Goal: Task Accomplishment & Management: Use online tool/utility

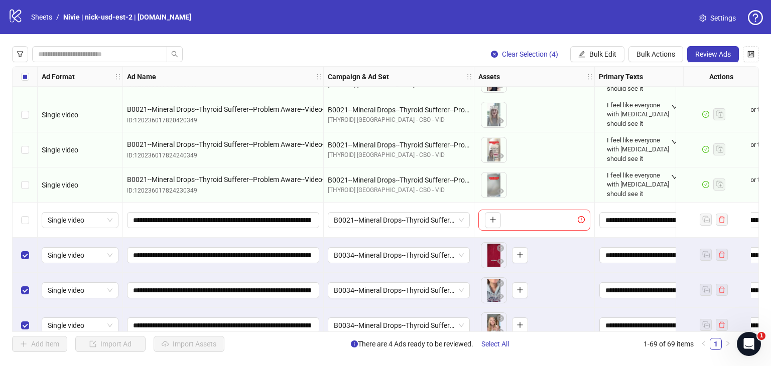
scroll to position [2183, 0]
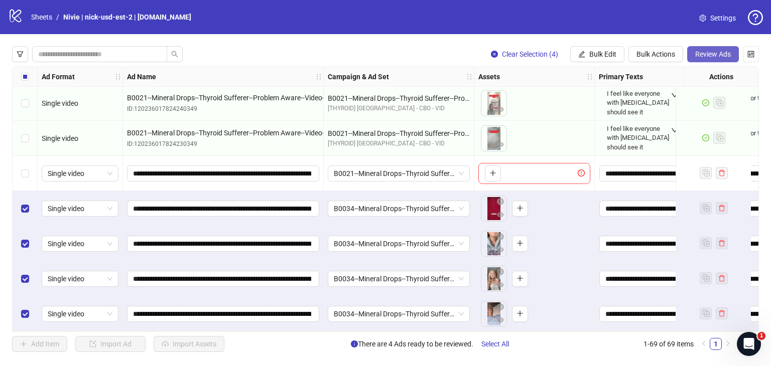
click at [717, 55] on span "Review Ads" at bounding box center [713, 54] width 36 height 8
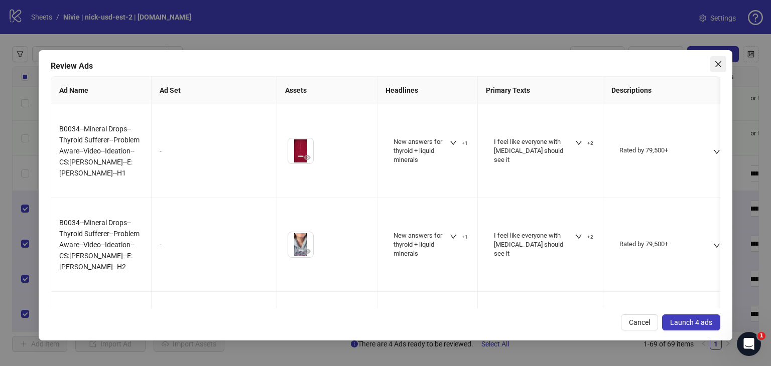
click at [719, 65] on icon "close" at bounding box center [718, 64] width 6 height 6
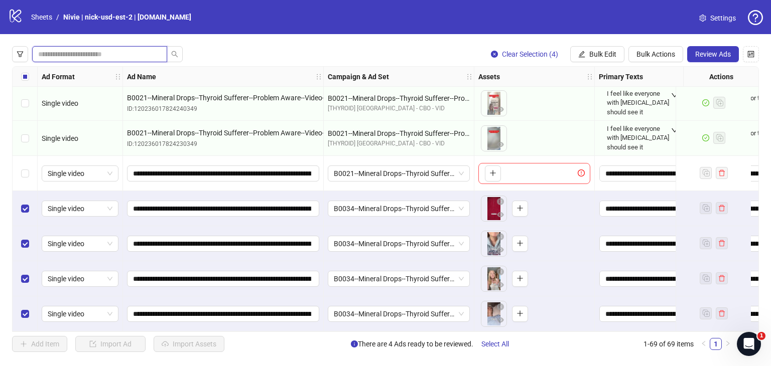
click at [151, 55] on input "search" at bounding box center [95, 54] width 115 height 11
click at [709, 54] on span "Review Ads" at bounding box center [713, 54] width 36 height 8
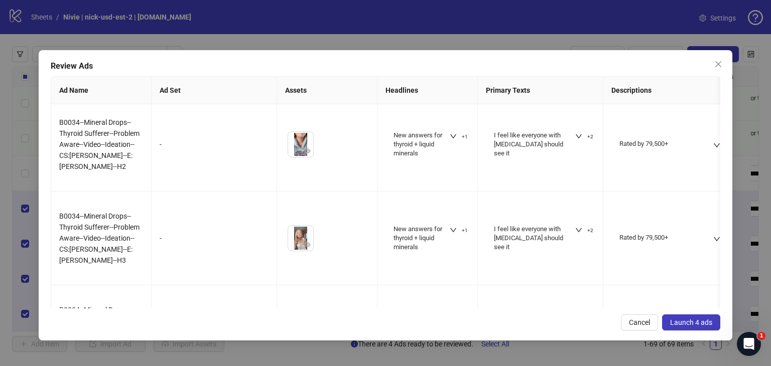
scroll to position [135, 0]
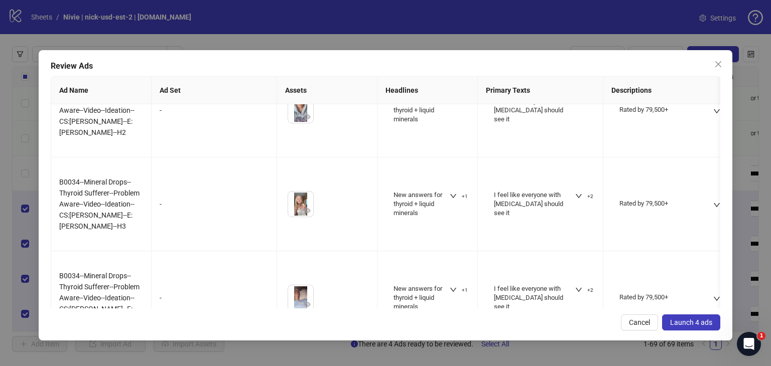
click at [694, 322] on span "Launch 4 ads" at bounding box center [691, 323] width 42 height 8
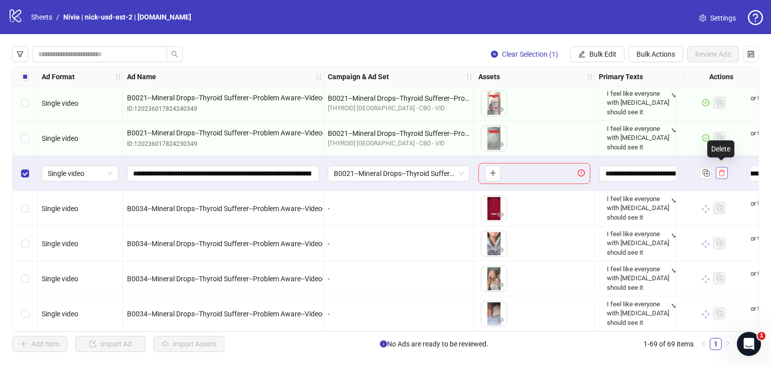
click at [723, 170] on icon "delete" at bounding box center [721, 173] width 7 height 7
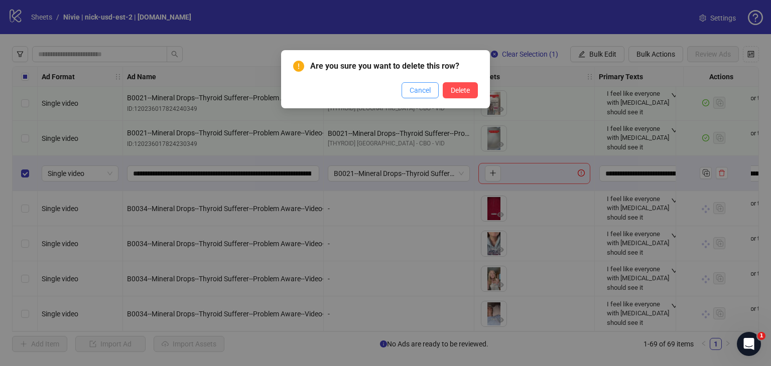
click at [420, 92] on span "Cancel" at bounding box center [420, 90] width 21 height 8
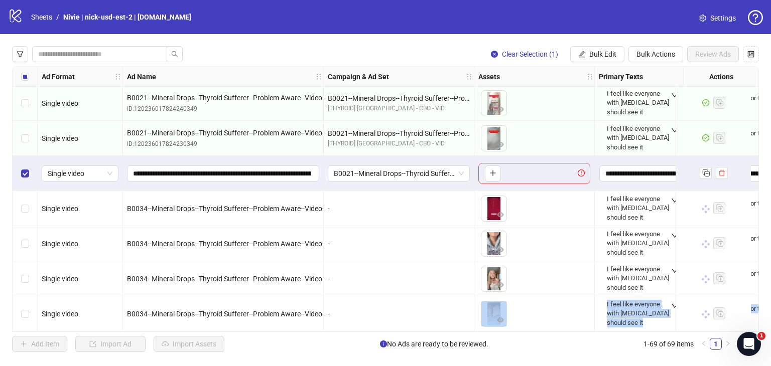
drag, startPoint x: 355, startPoint y: 327, endPoint x: 414, endPoint y: 329, distance: 59.3
click at [414, 329] on div "Ad Format Ad Name Campaign & Ad Set Assets Primary Texts Headlines Descriptions…" at bounding box center [385, 199] width 747 height 266
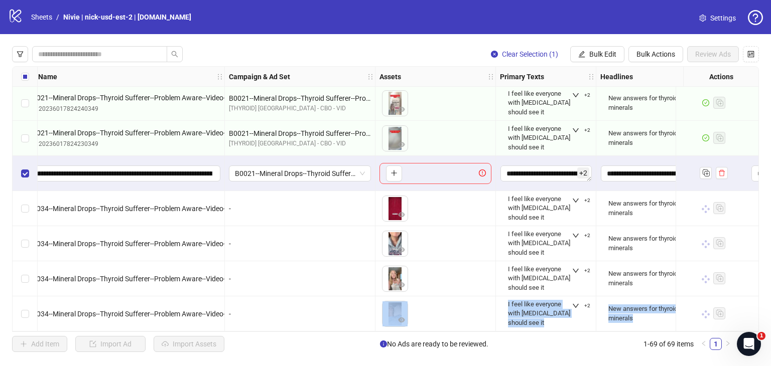
scroll to position [2183, 67]
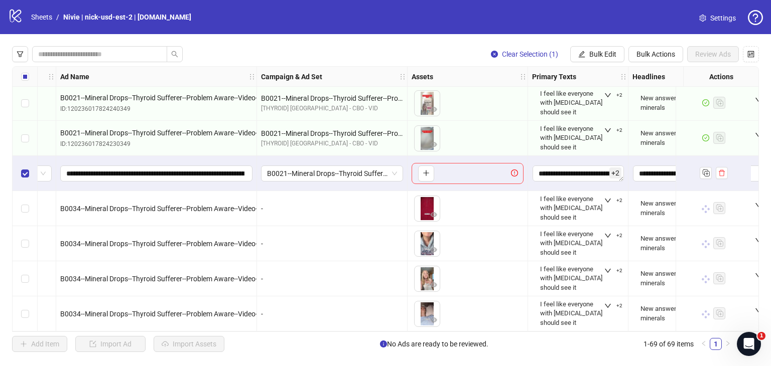
click at [347, 247] on div "-" at bounding box center [332, 243] width 151 height 35
click at [329, 203] on div "-" at bounding box center [332, 208] width 142 height 11
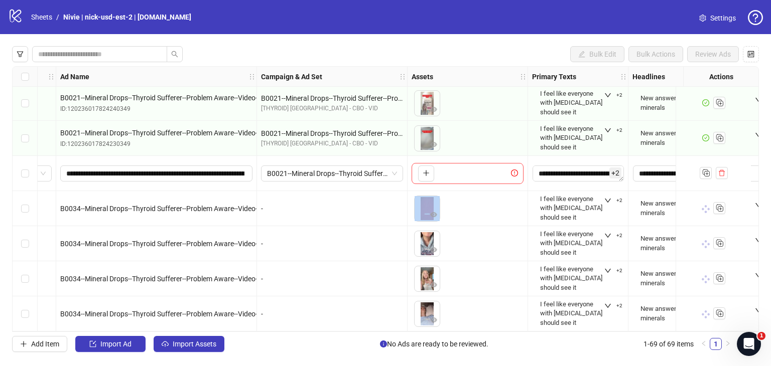
click at [275, 208] on div "-" at bounding box center [332, 208] width 142 height 11
click at [371, 213] on div "-" at bounding box center [332, 208] width 151 height 35
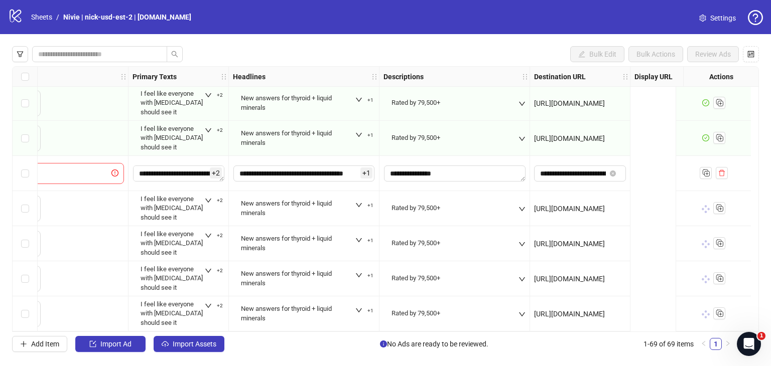
scroll to position [2183, 0]
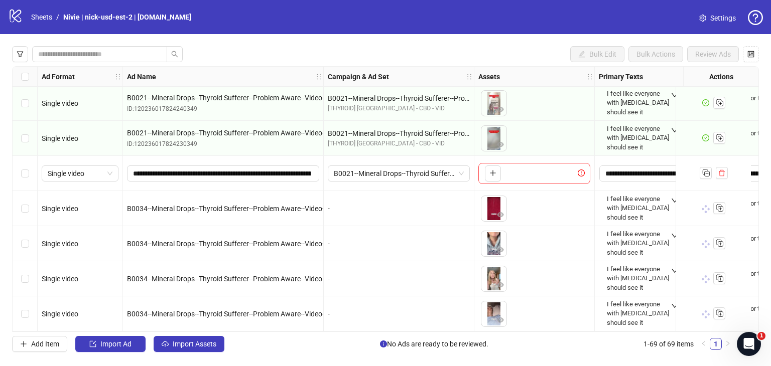
click at [375, 226] on div "-" at bounding box center [399, 243] width 151 height 35
click at [706, 277] on icon at bounding box center [705, 276] width 3 height 3
click at [706, 277] on span at bounding box center [706, 280] width 10 height 10
click at [704, 277] on icon at bounding box center [702, 278] width 3 height 3
click at [371, 198] on div "-" at bounding box center [399, 208] width 151 height 35
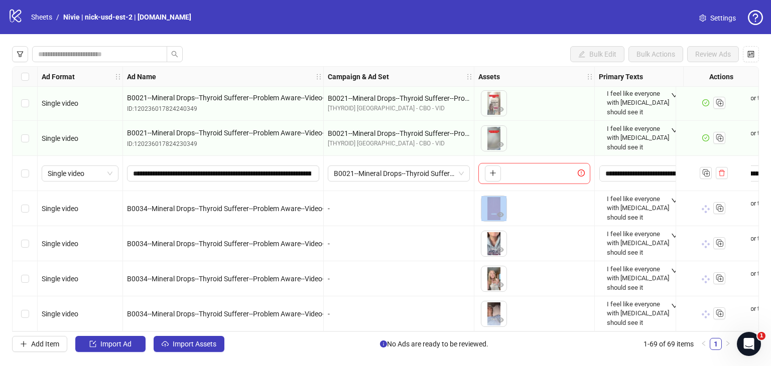
click at [371, 198] on div "-" at bounding box center [399, 208] width 151 height 35
click at [367, 203] on div "-" at bounding box center [399, 208] width 142 height 11
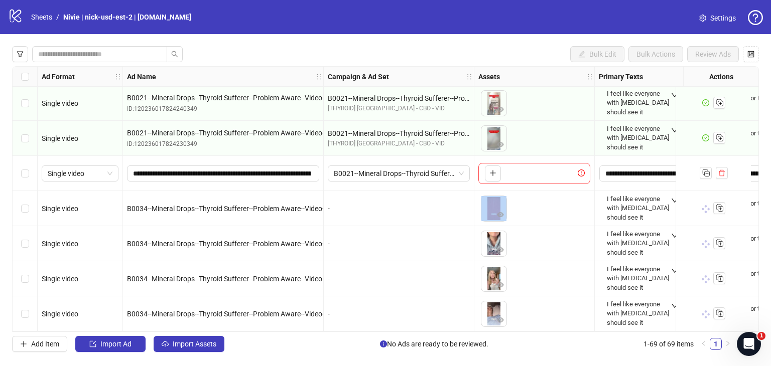
click at [367, 203] on div "-" at bounding box center [399, 208] width 142 height 11
click at [389, 240] on div "-" at bounding box center [399, 243] width 142 height 11
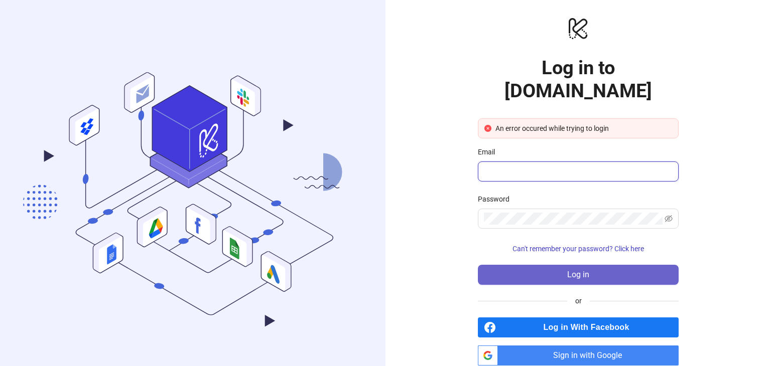
type input "**********"
click at [608, 265] on button "Log in" at bounding box center [578, 275] width 201 height 20
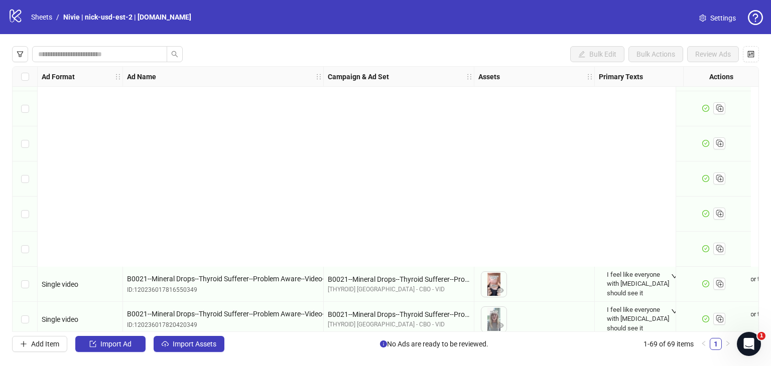
scroll to position [2183, 0]
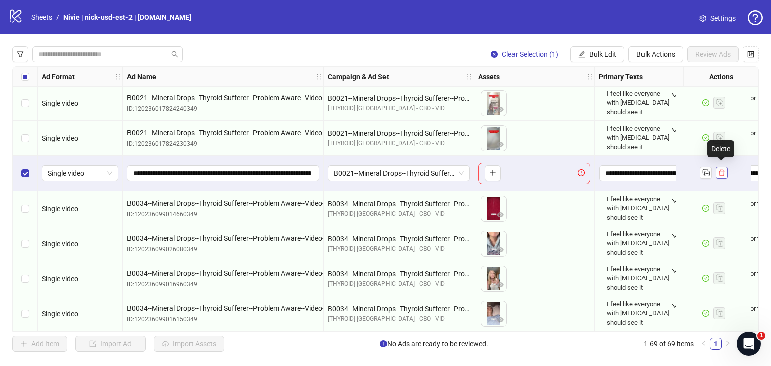
click at [722, 171] on icon "delete" at bounding box center [721, 173] width 7 height 7
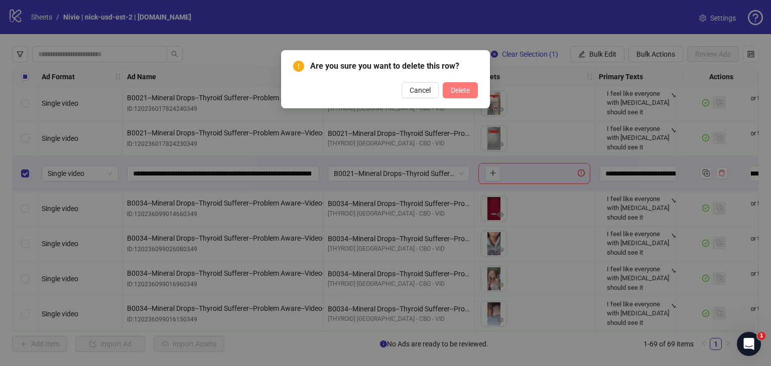
click at [475, 91] on button "Delete" at bounding box center [460, 90] width 35 height 16
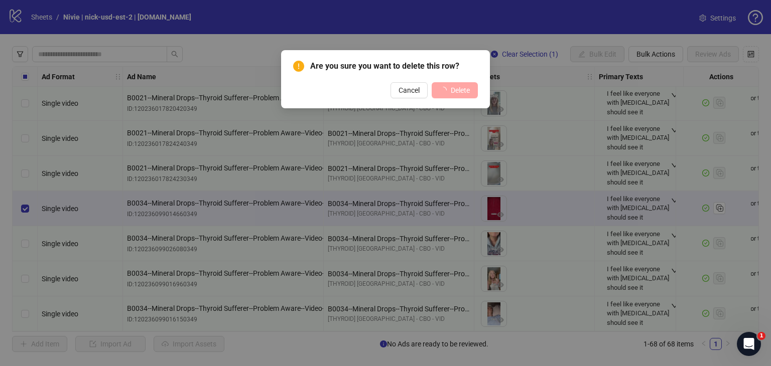
scroll to position [2148, 0]
